Goal: Consume media (video, audio)

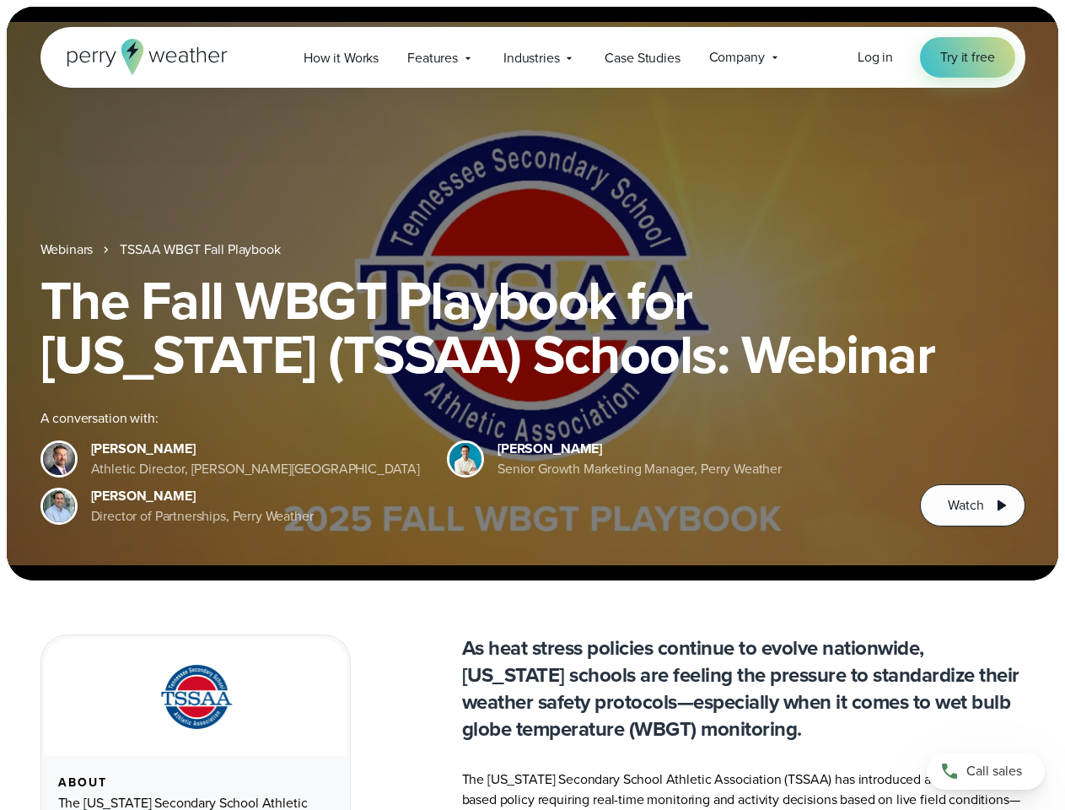
click at [532, 405] on div "The Fall WBGT Playbook for [US_STATE] (TSSAA) Schools: Webinar A conversation w…" at bounding box center [532, 399] width 985 height 253
click at [532, 57] on span "Industries" at bounding box center [532, 58] width 56 height 20
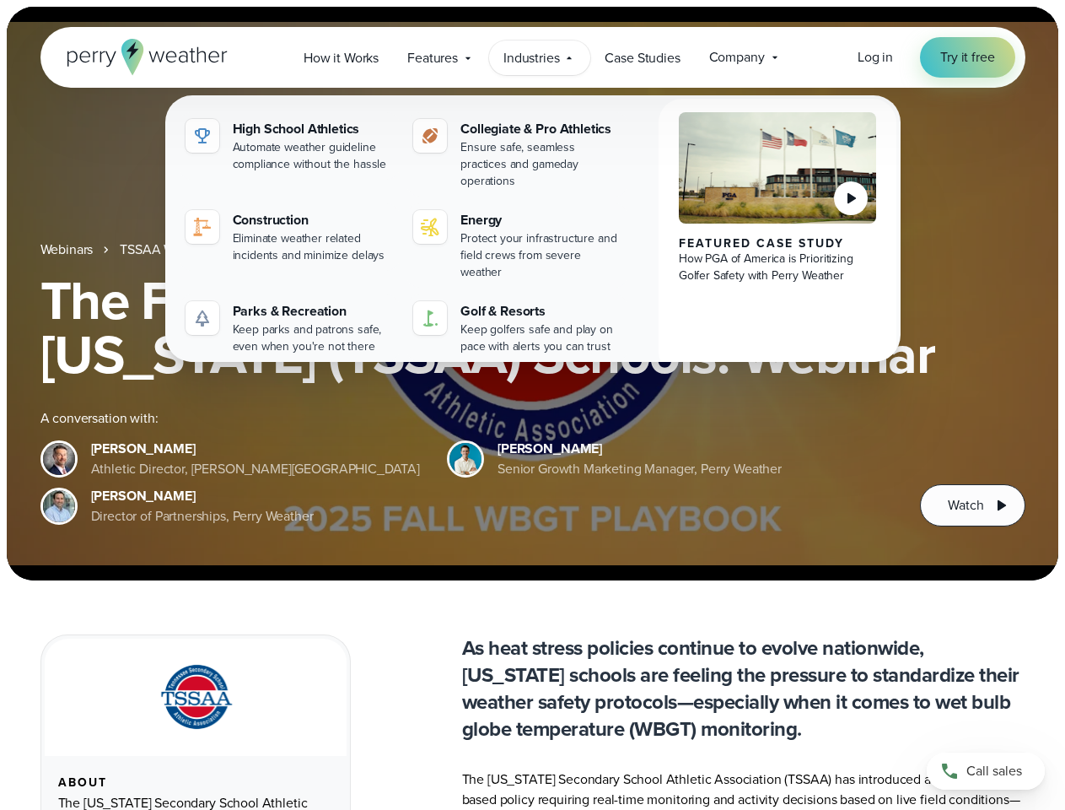
click at [532, 294] on h1 "The Fall WBGT Playbook for [US_STATE] (TSSAA) Schools: Webinar" at bounding box center [532, 327] width 985 height 108
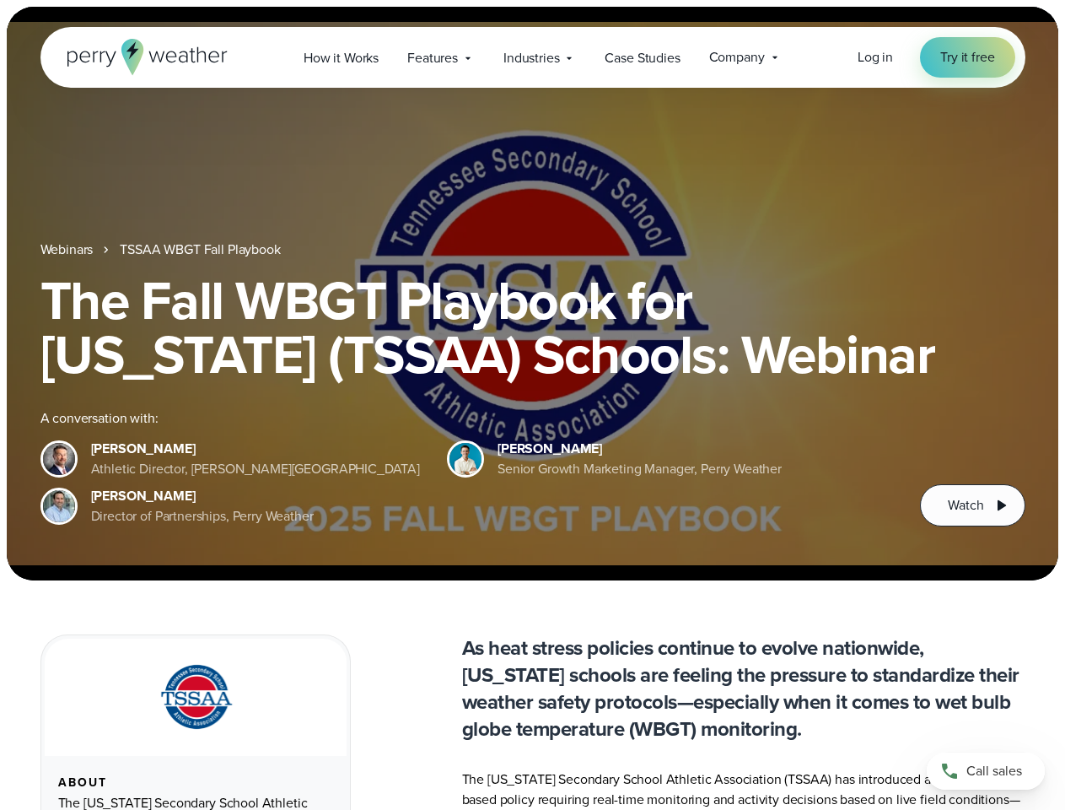
click at [202, 250] on link "TSSAA WBGT Fall Playbook" at bounding box center [200, 250] width 160 height 20
click at [972, 505] on span "Watch" at bounding box center [965, 505] width 35 height 20
